Goal: Information Seeking & Learning: Learn about a topic

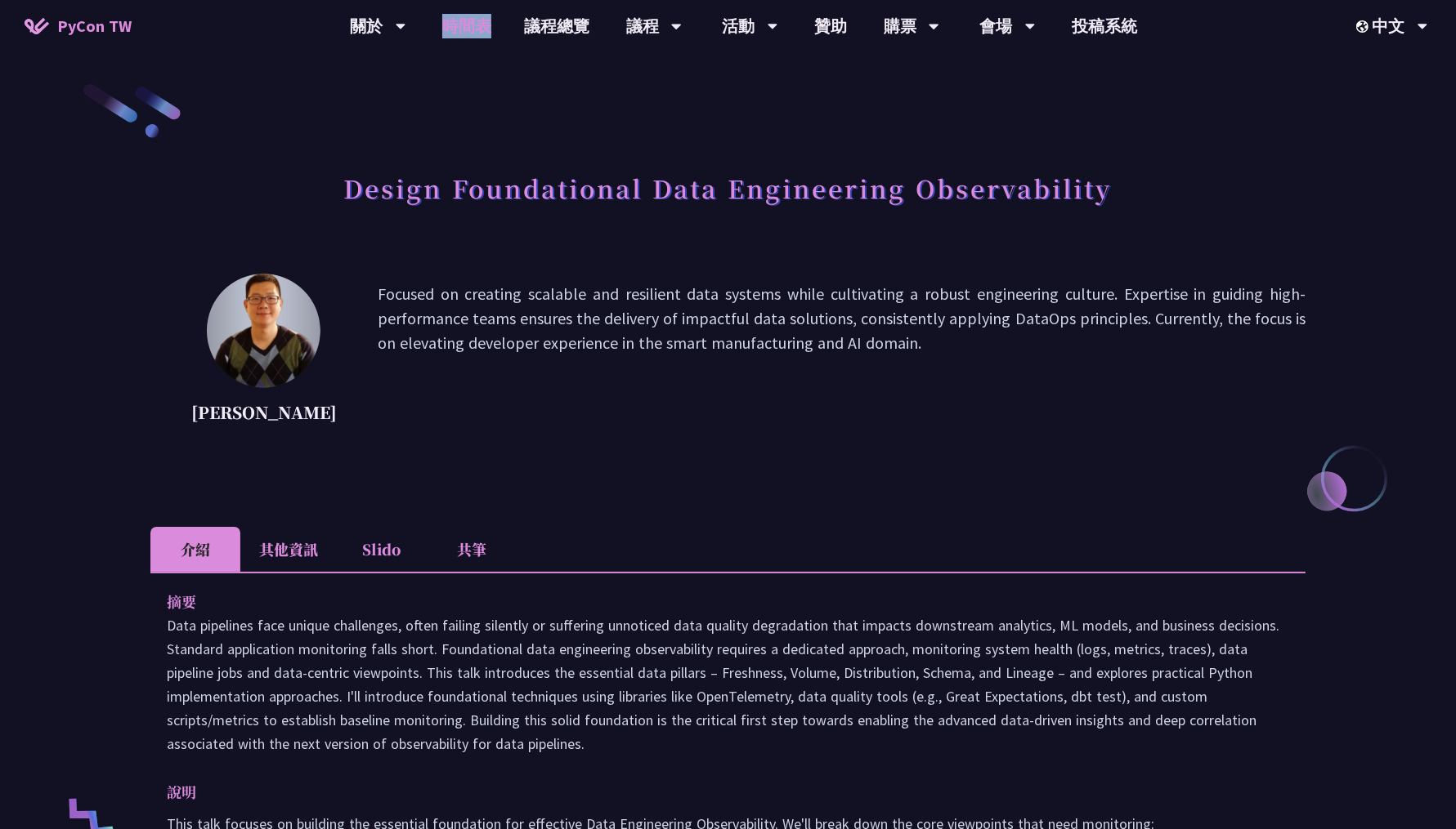
click at [478, 17] on link "時間表" at bounding box center [467, 26] width 82 height 52
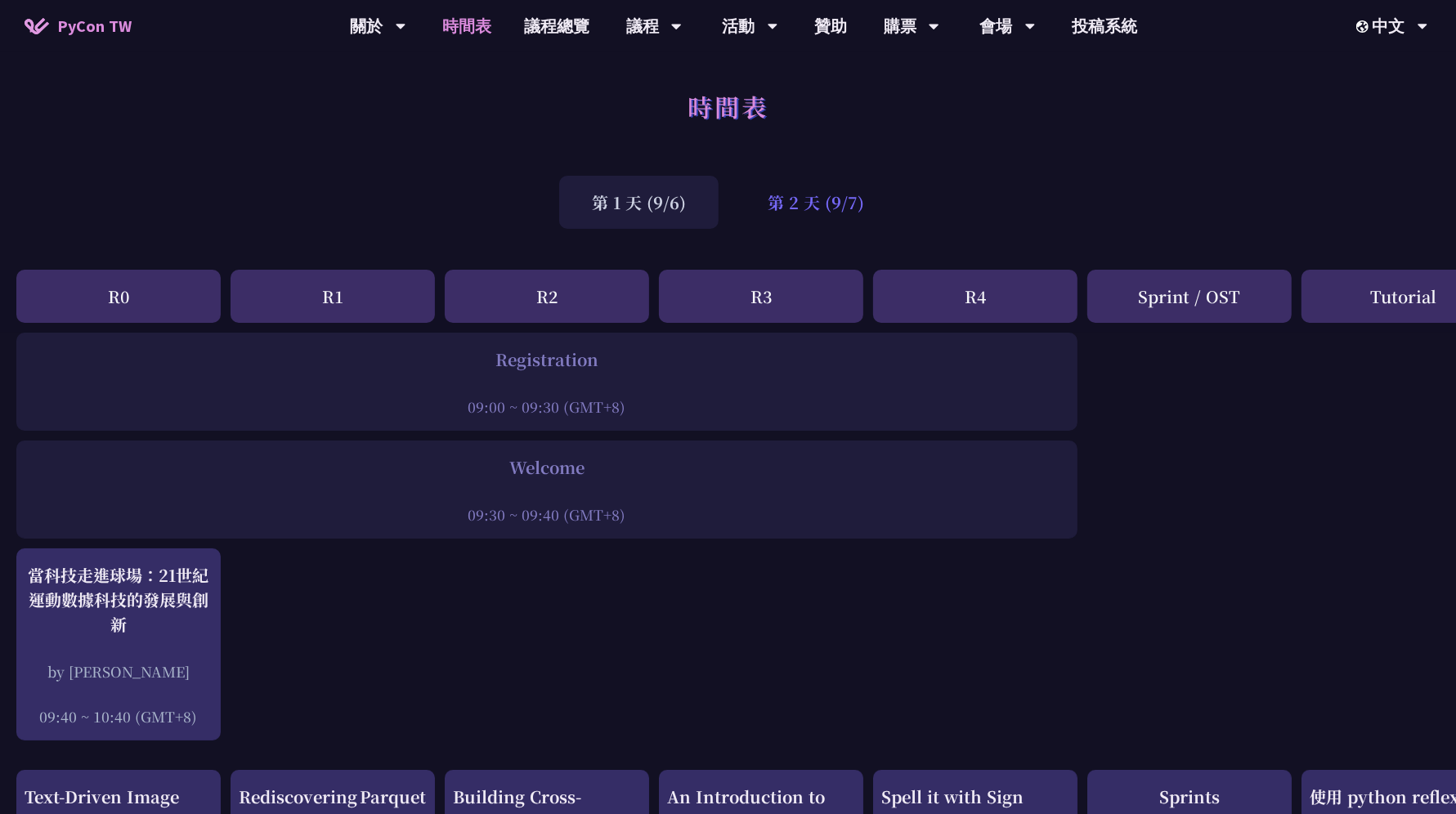
click at [842, 229] on div "第 1 天 (9/6) 第 2 天 (9/7)" at bounding box center [728, 202] width 1456 height 70
click at [818, 204] on div "第 2 天 (9/7)" at bounding box center [815, 202] width 162 height 53
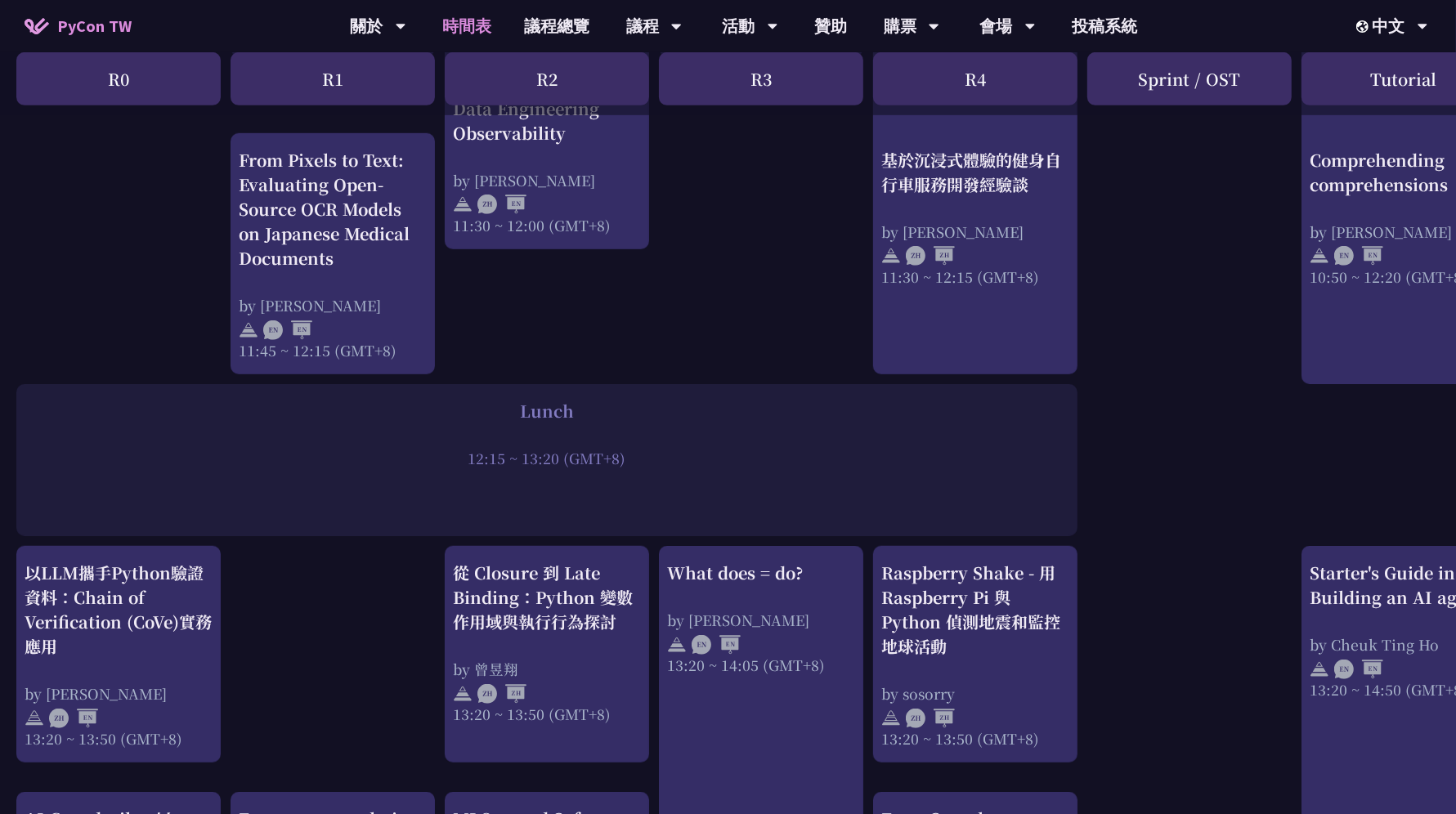
scroll to position [1249, 0]
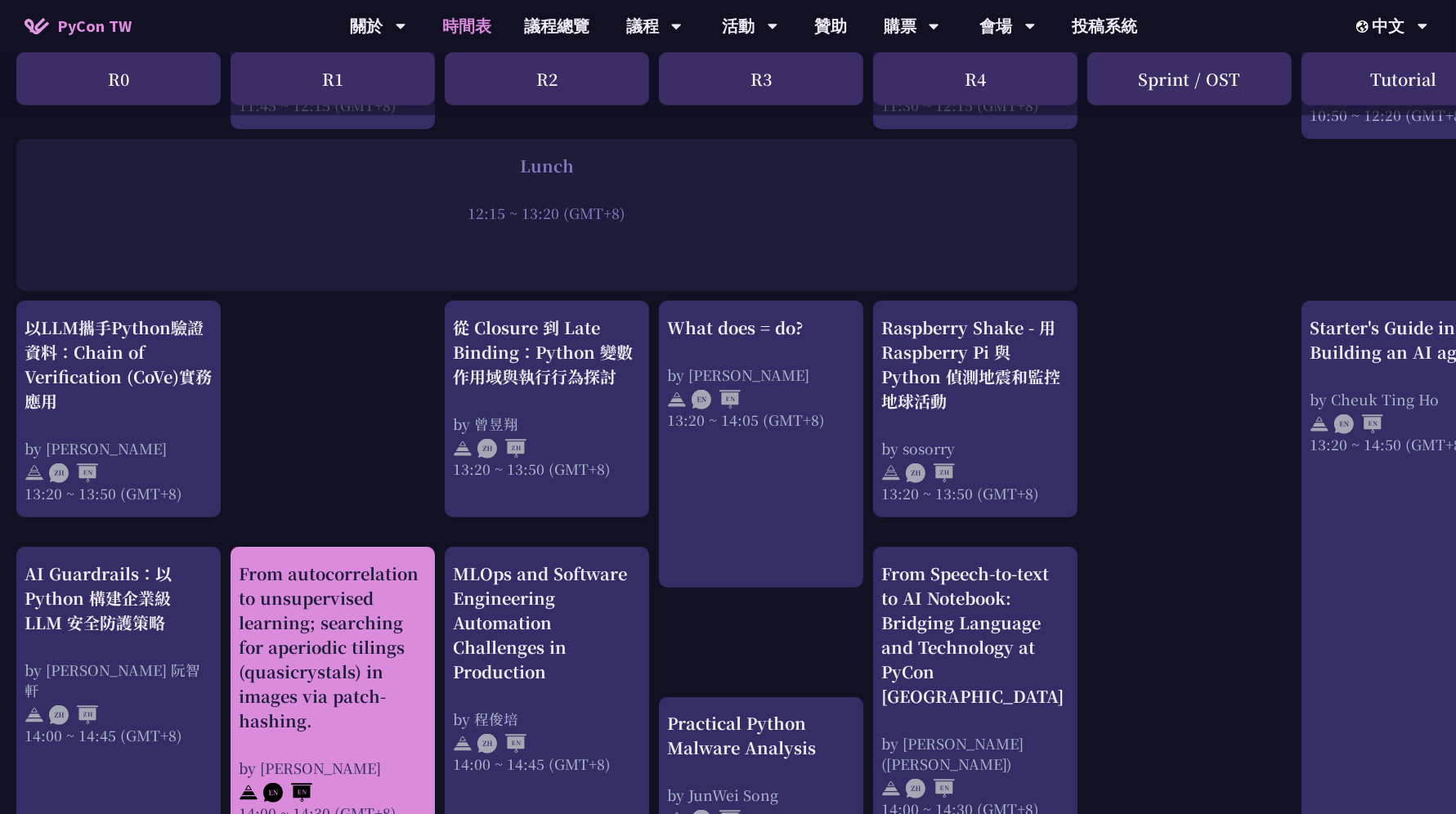
click at [399, 618] on div "From autocorrelation to unsupervised learning; searching for aperiodic tilings …" at bounding box center [333, 647] width 188 height 172
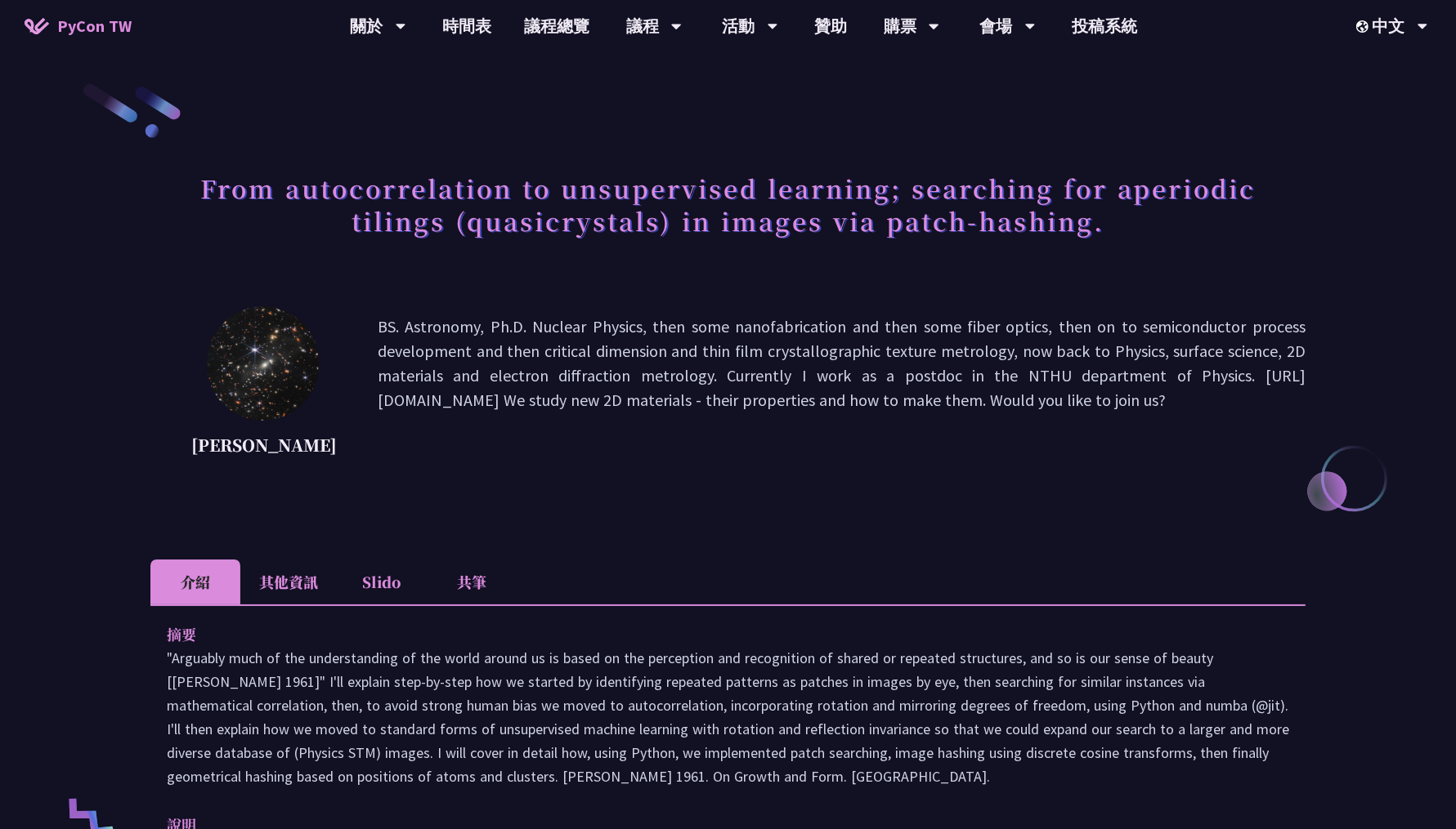
click at [314, 591] on li "其他資訊" at bounding box center [288, 582] width 96 height 45
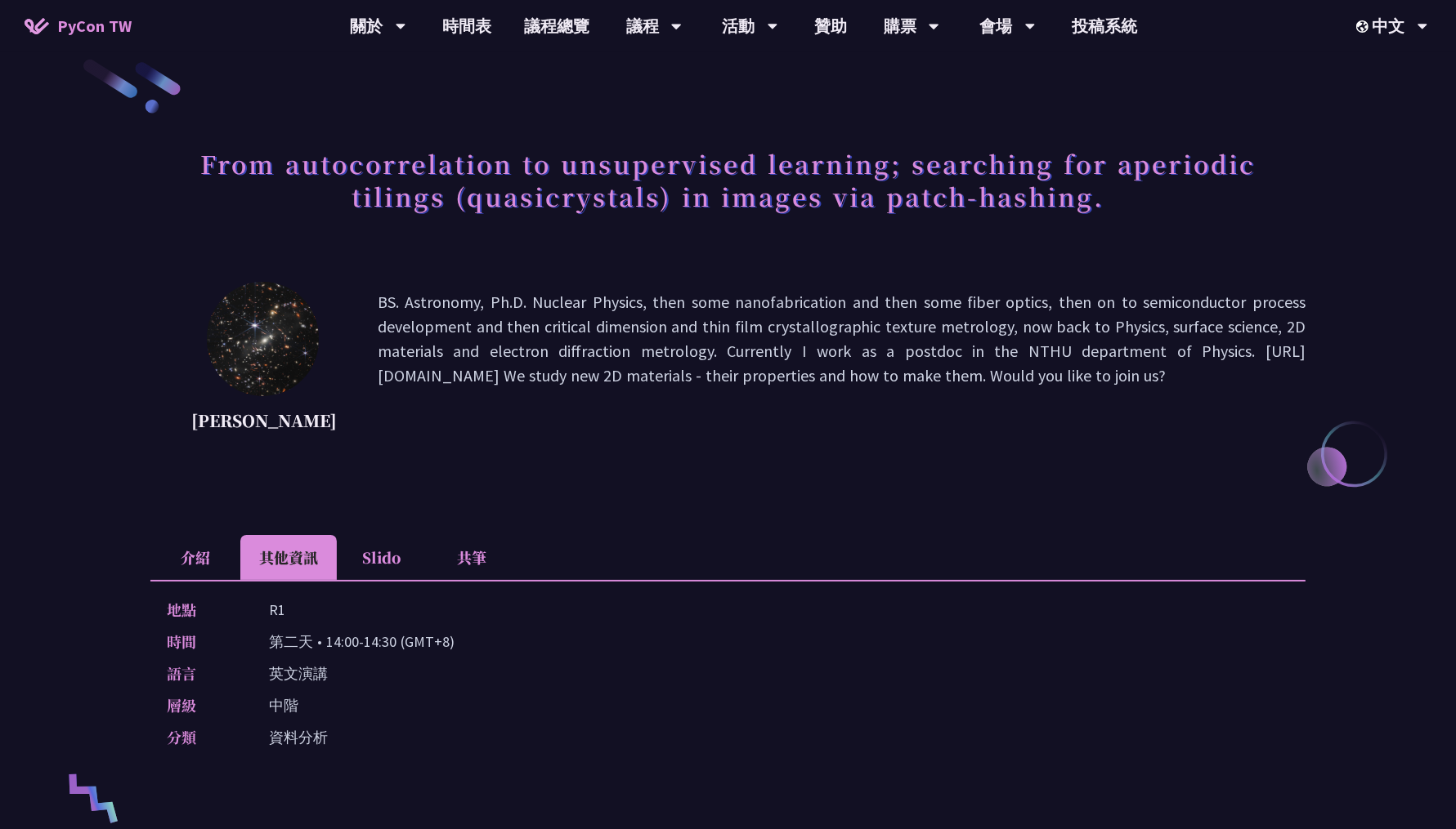
scroll to position [31, 0]
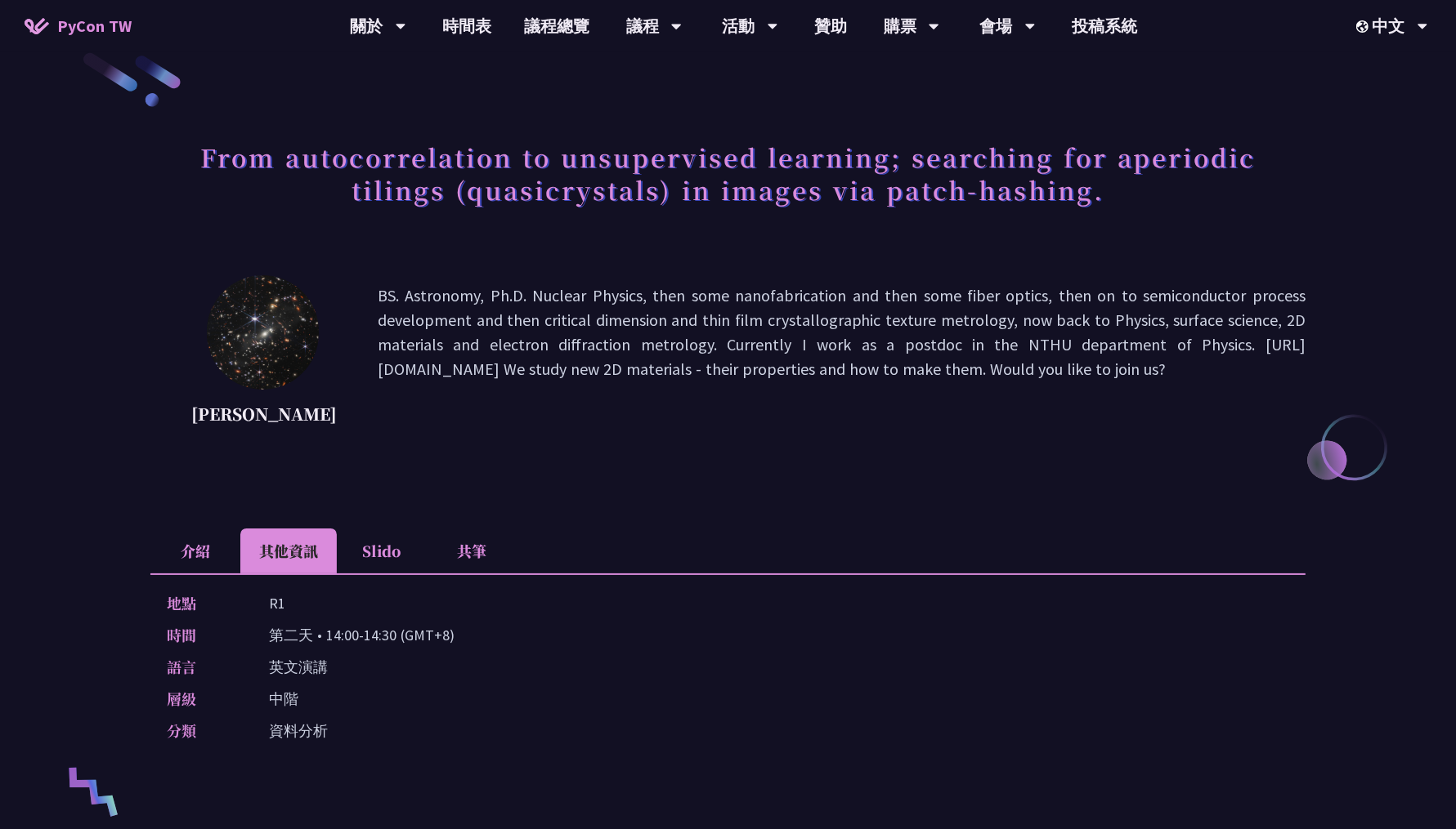
click at [405, 574] on li "Slido" at bounding box center [381, 551] width 90 height 45
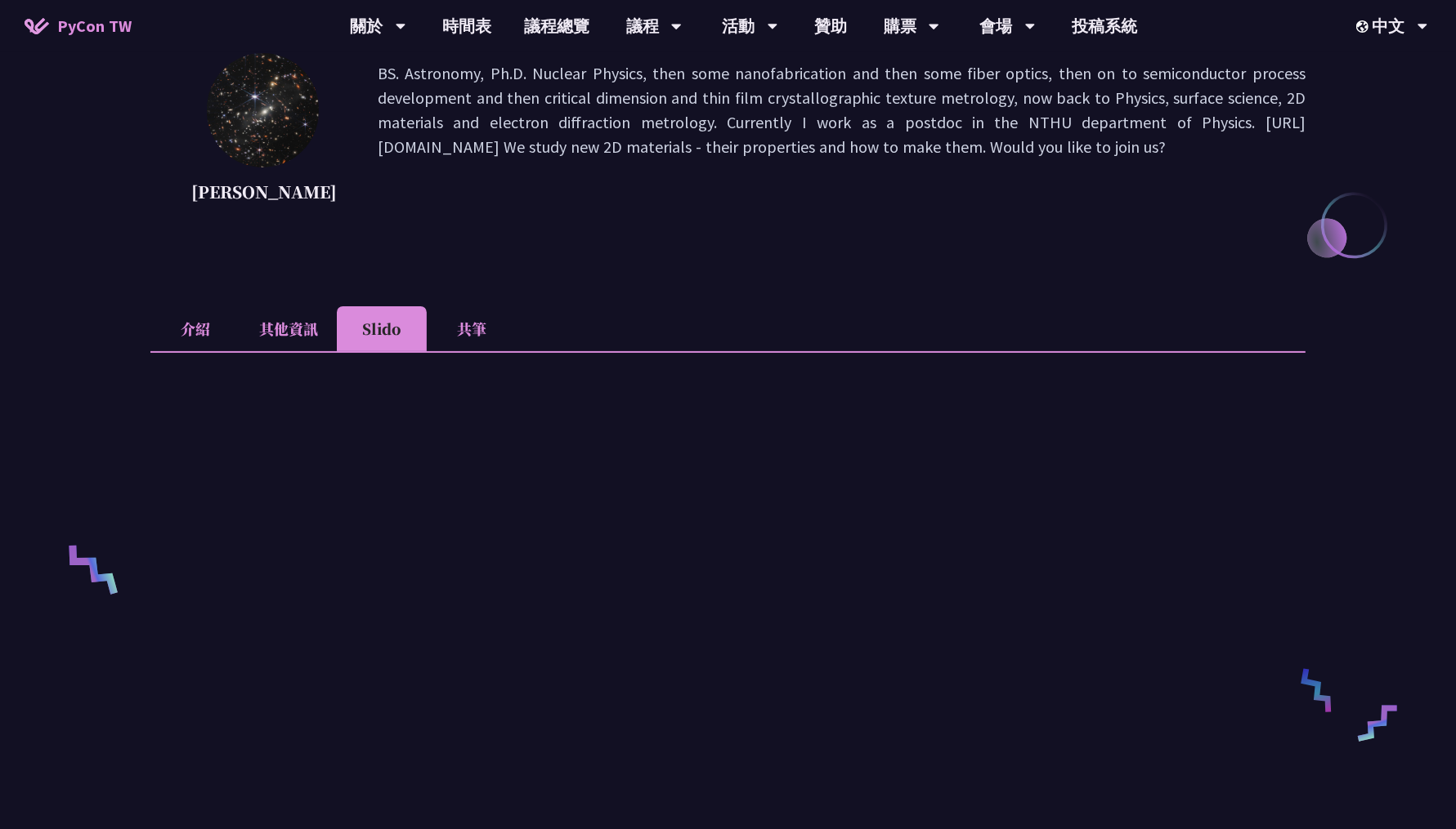
scroll to position [254, 0]
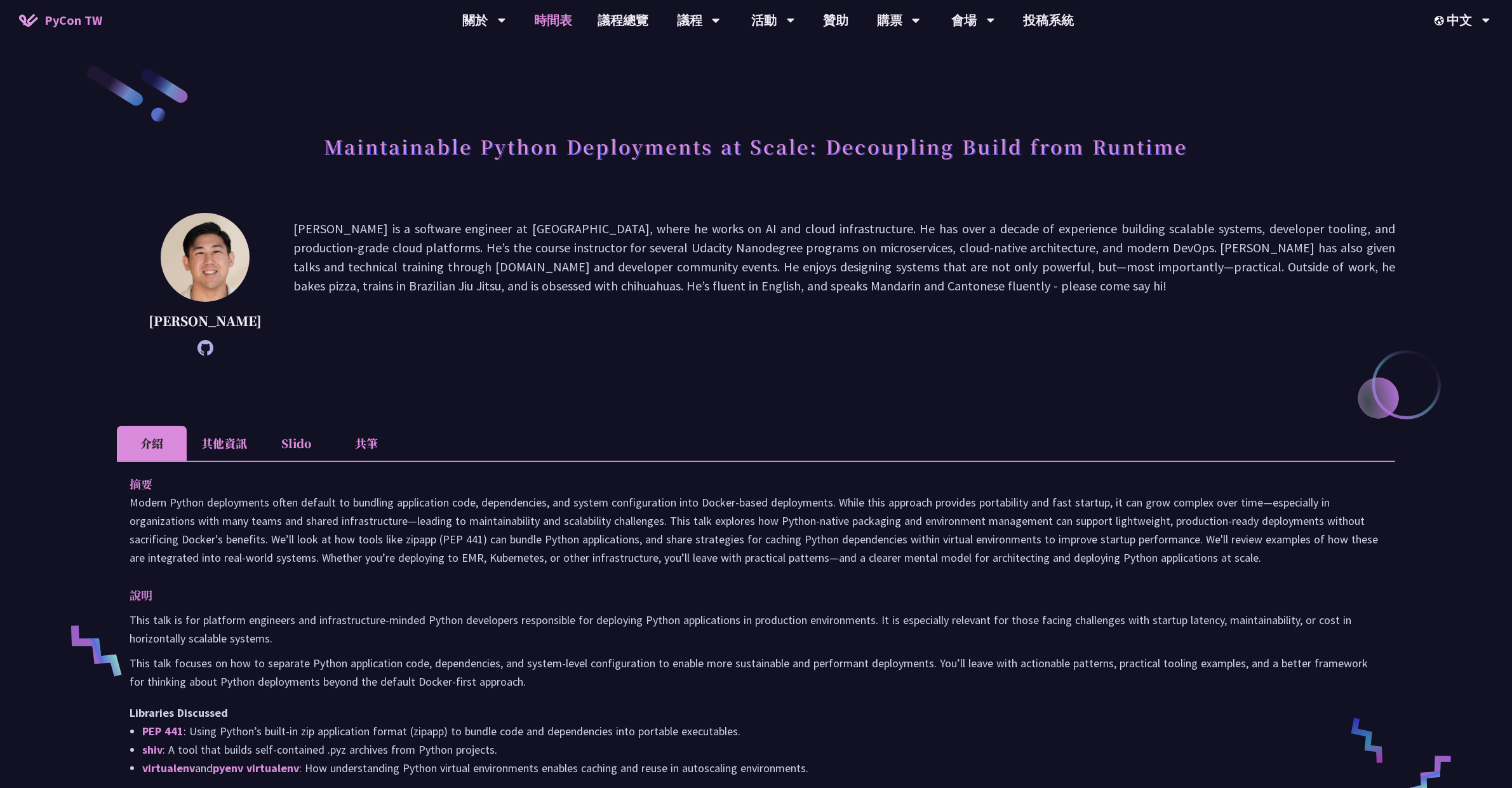
click at [553, 32] on link "時間表" at bounding box center [553, 20] width 64 height 40
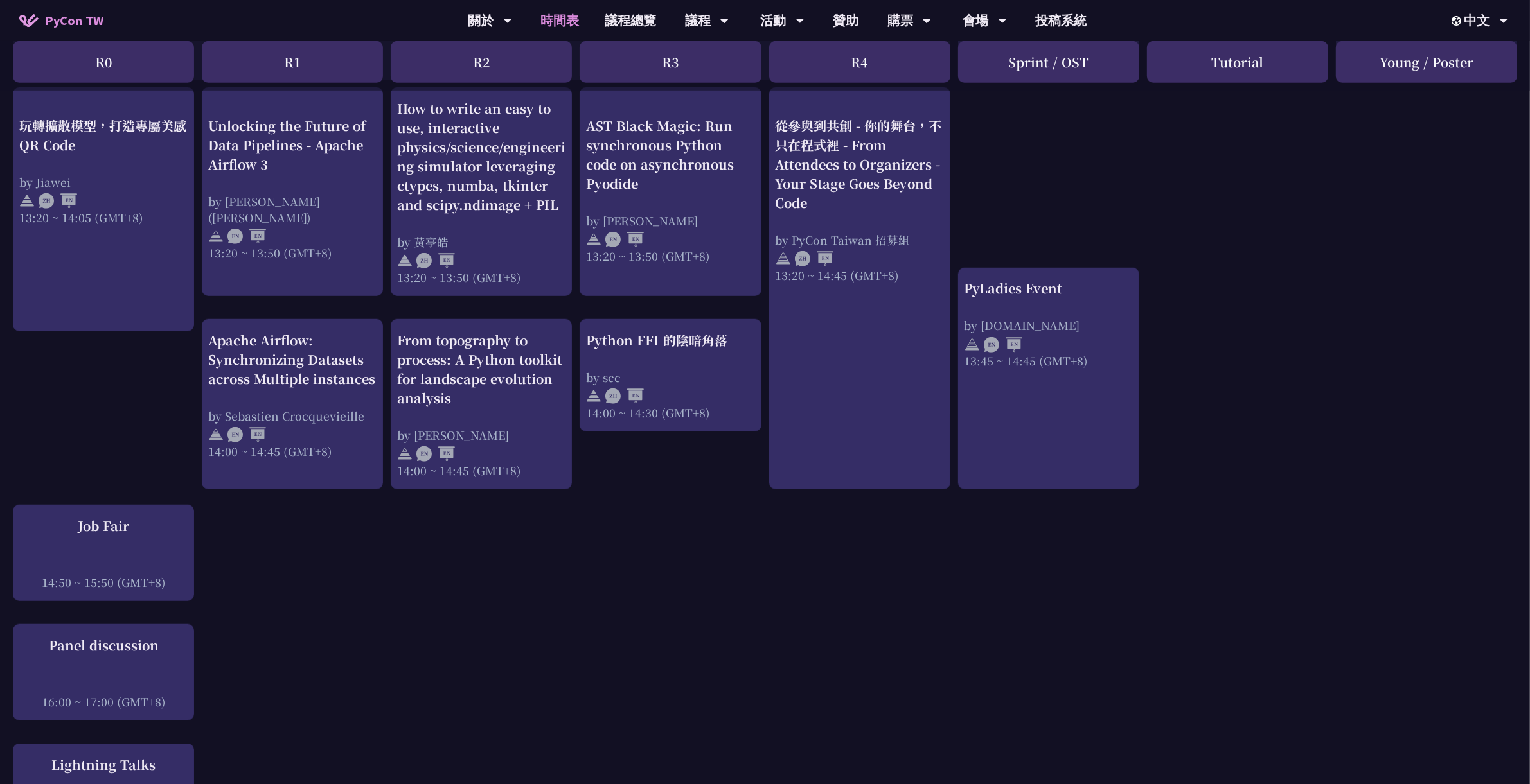
scroll to position [1044, 0]
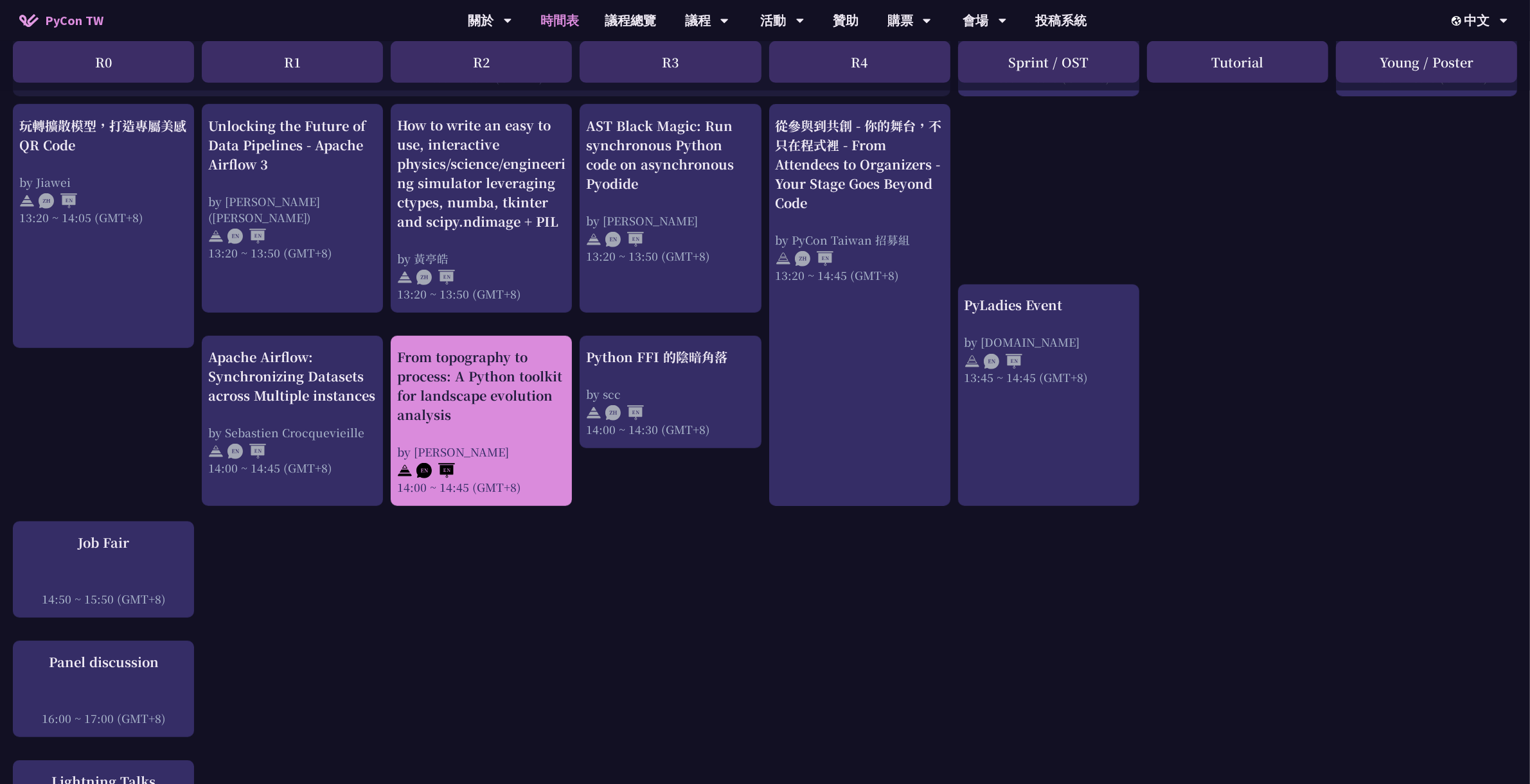
click at [489, 358] on div "From topography to process: A Python toolkit for landscape evolution analysis" at bounding box center [481, 386] width 169 height 77
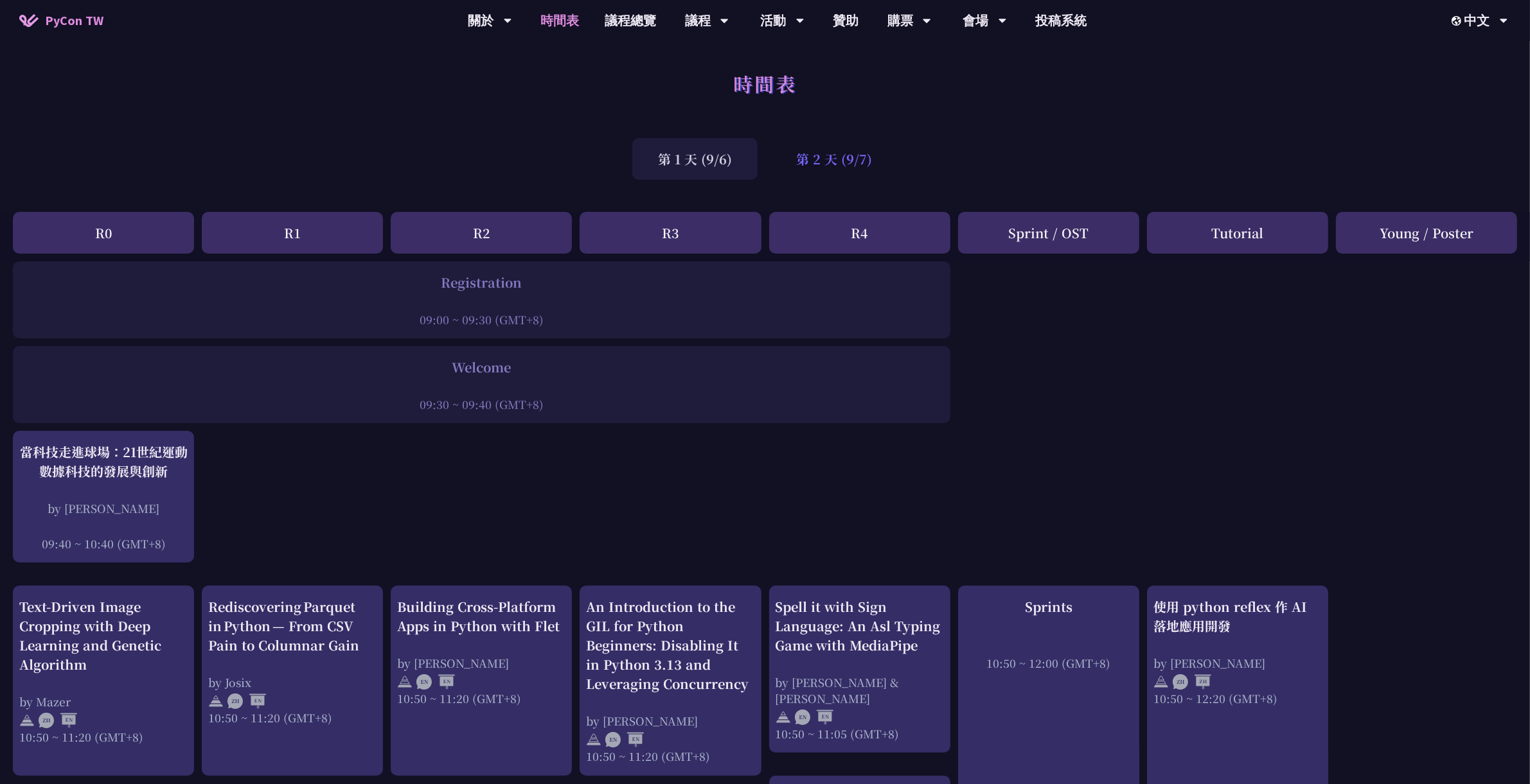
click at [841, 157] on div "第 2 天 (9/7)" at bounding box center [834, 159] width 127 height 41
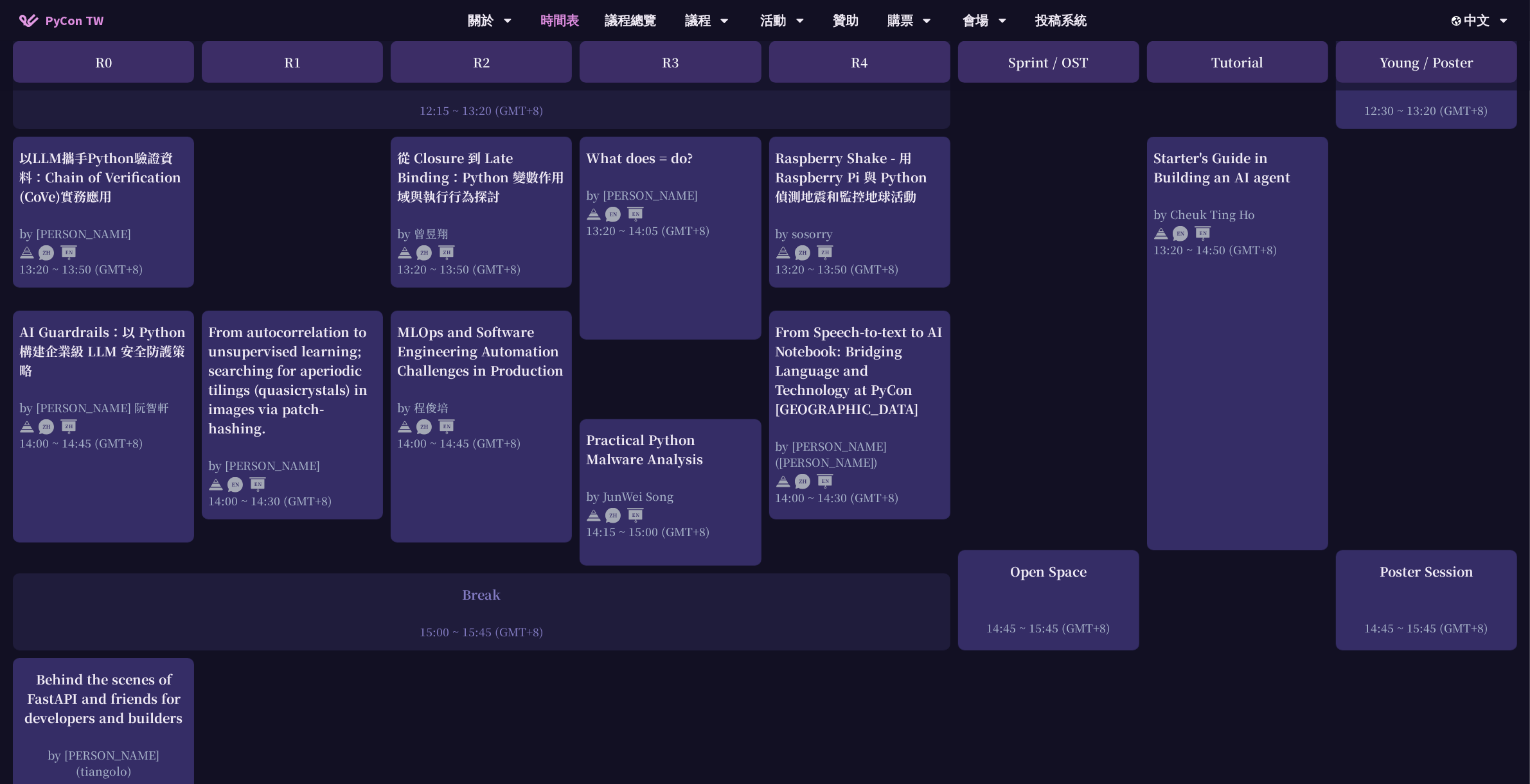
scroll to position [1045, 0]
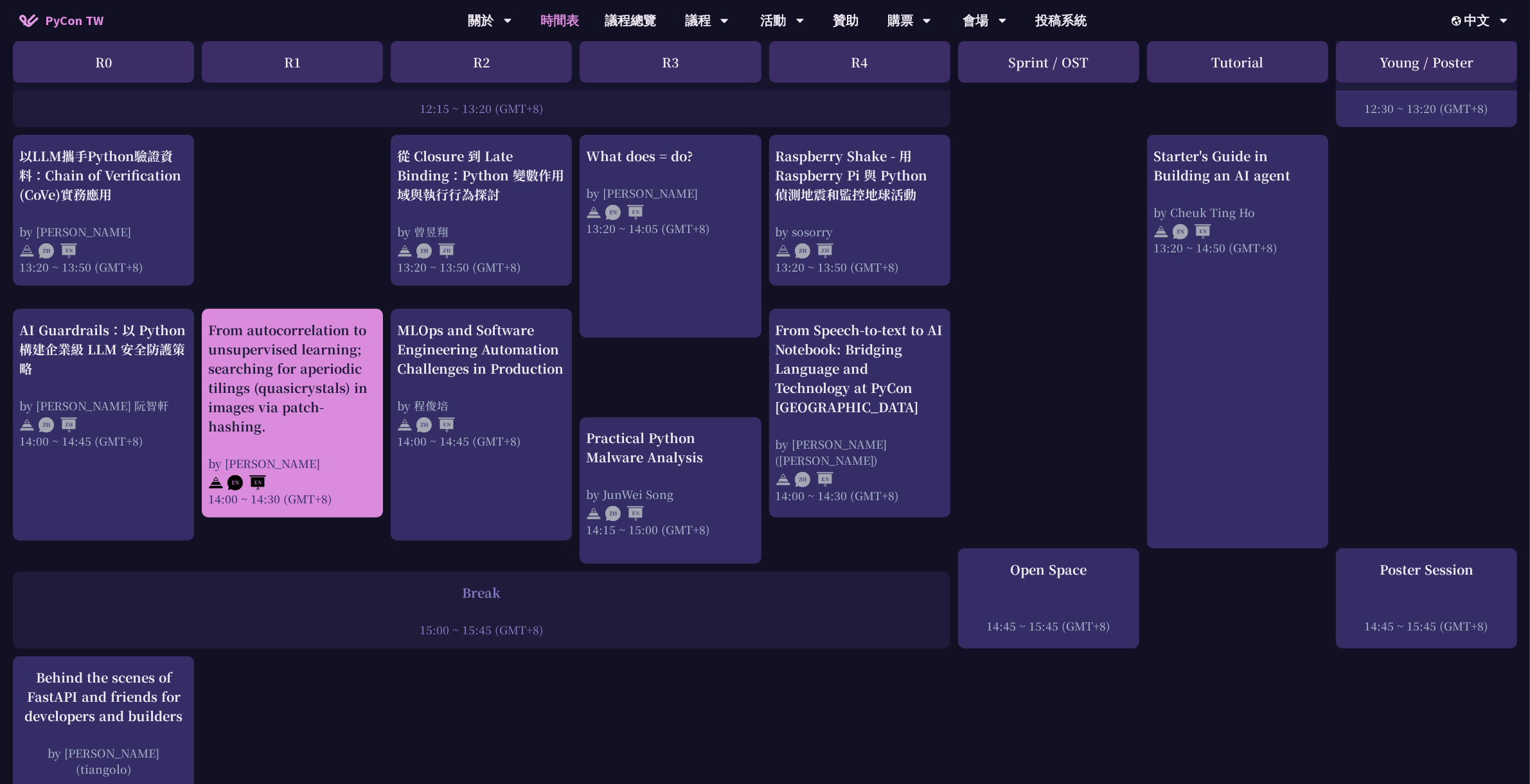
click at [287, 411] on div "From autocorrelation to unsupervised learning; searching for aperiodic tilings …" at bounding box center [292, 379] width 169 height 116
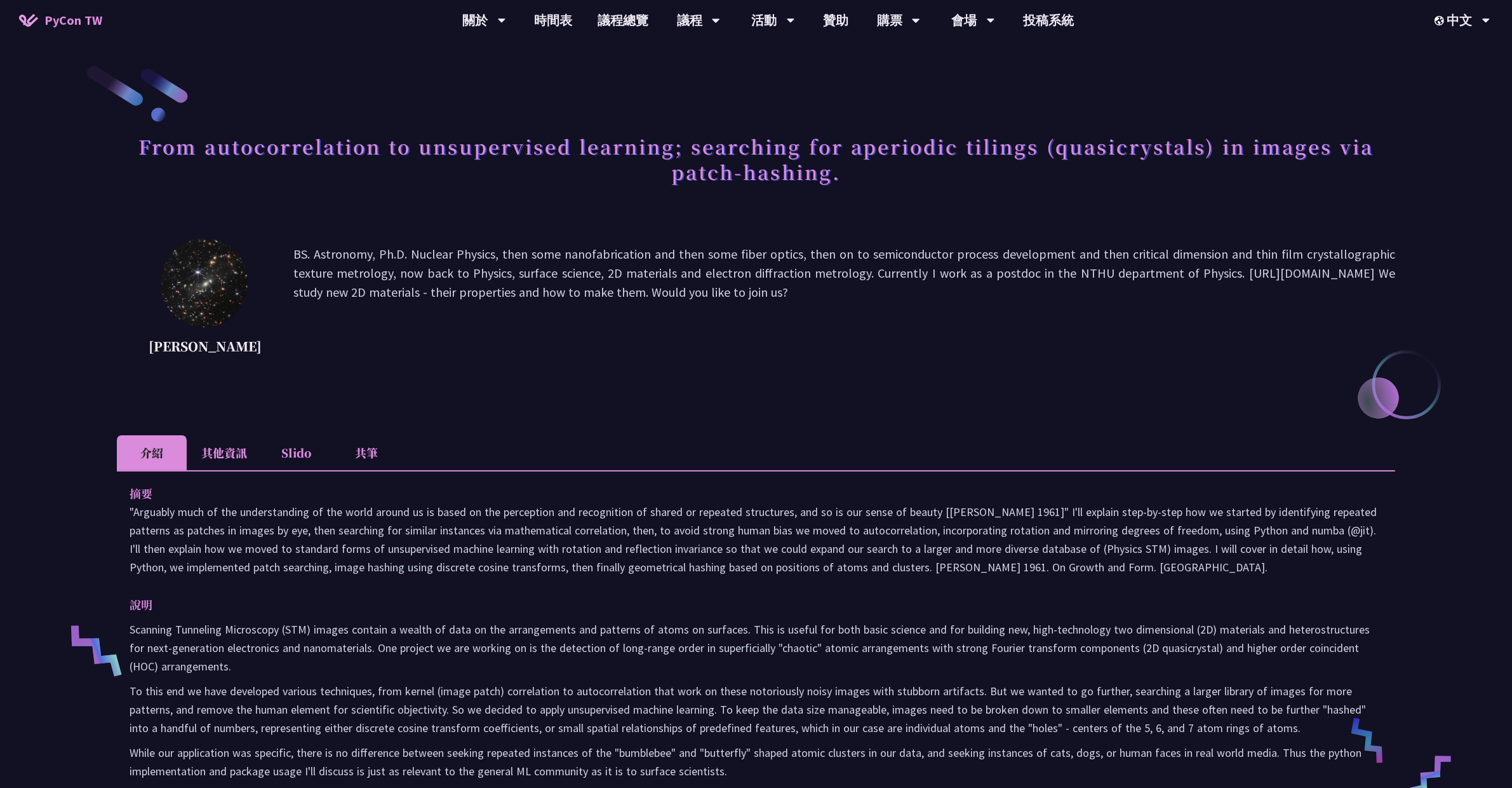
click at [303, 470] on li "Slido" at bounding box center [296, 453] width 70 height 35
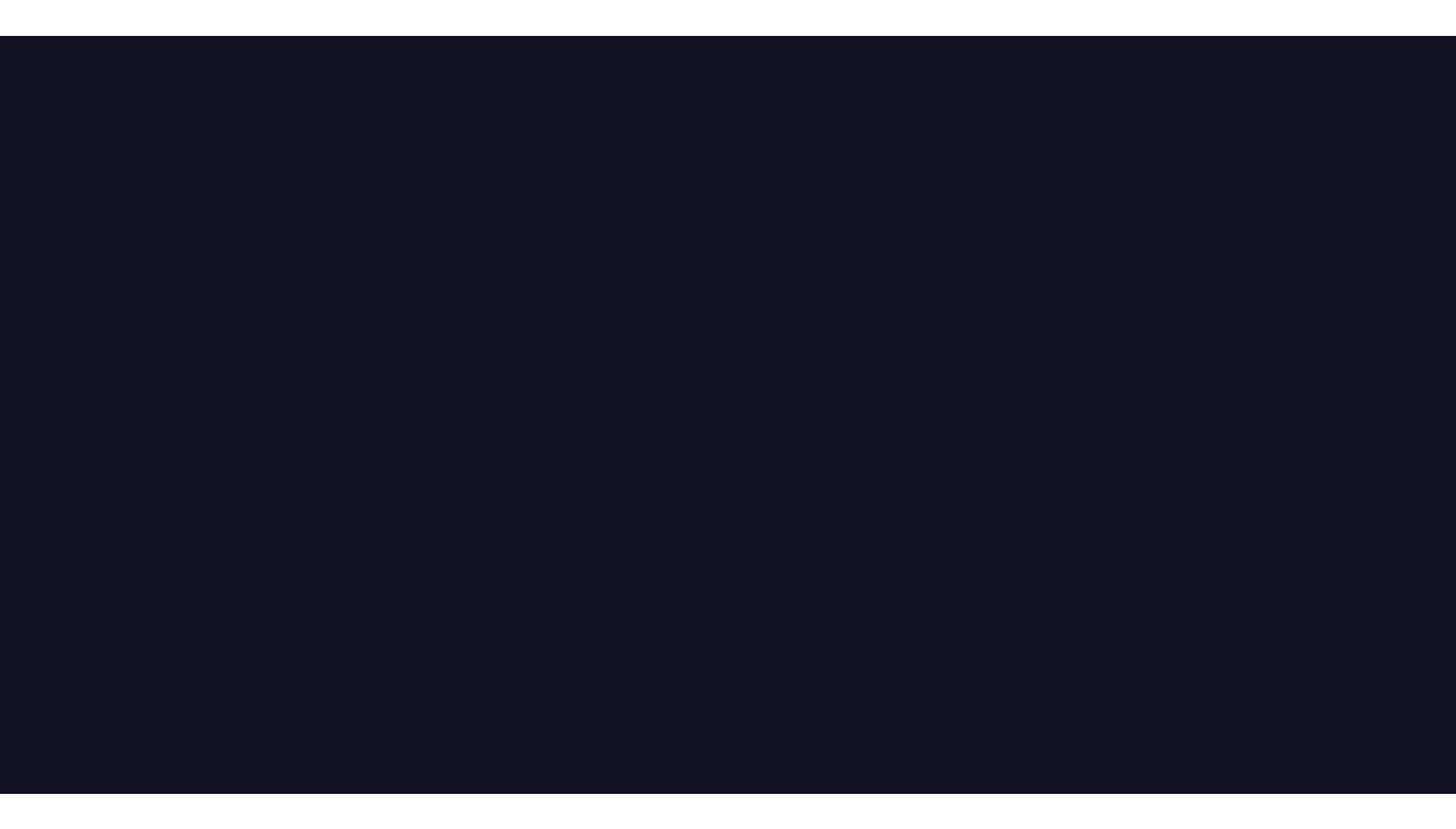
scroll to position [455, 0]
